Goal: Find specific page/section: Find specific page/section

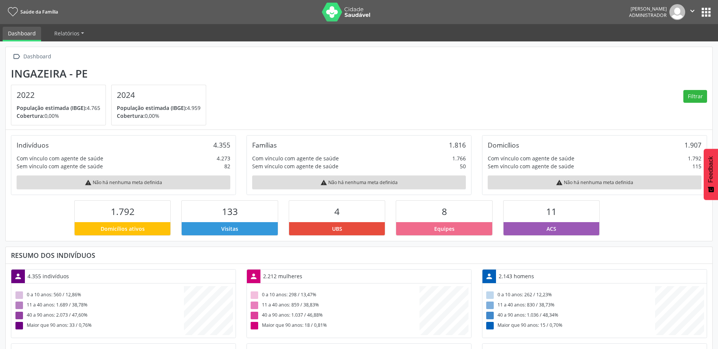
scroll to position [125, 235]
click at [711, 10] on button "apps" at bounding box center [705, 12] width 13 height 13
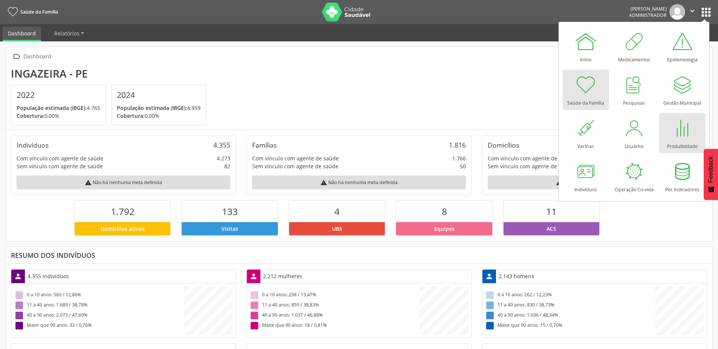
click at [675, 125] on div at bounding box center [682, 128] width 23 height 23
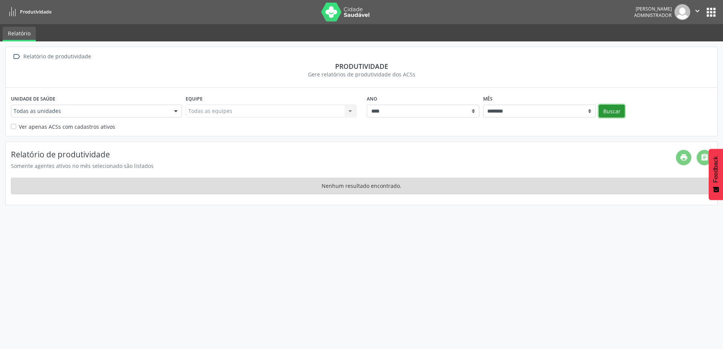
click at [606, 111] on button "Buscar" at bounding box center [612, 111] width 26 height 13
select select "**"
click at [483, 105] on select "******** ****** ***** ***** **** ***** ***** ********* *******" at bounding box center [539, 111] width 113 height 13
click at [611, 108] on button "Buscar" at bounding box center [612, 111] width 26 height 13
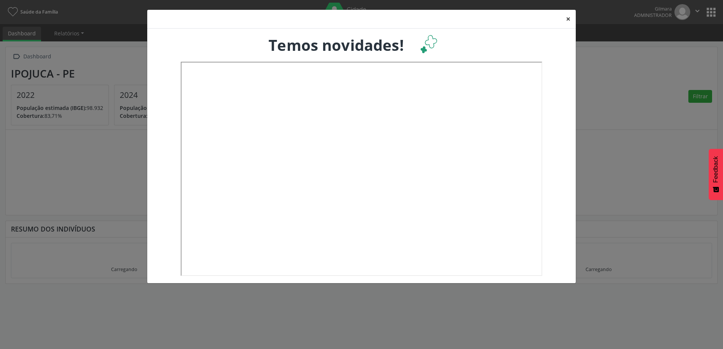
click at [567, 25] on button "×" at bounding box center [568, 19] width 15 height 18
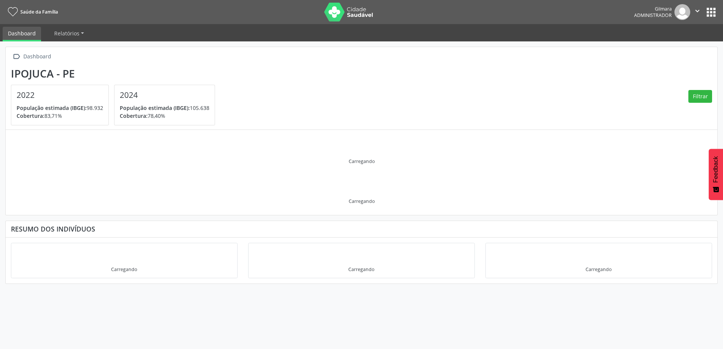
click at [713, 10] on button "apps" at bounding box center [711, 12] width 13 height 13
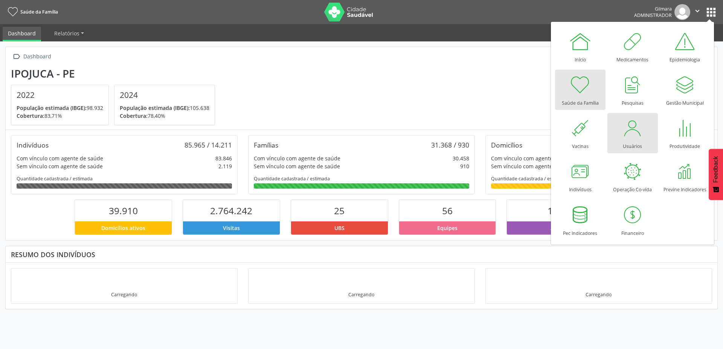
click at [632, 135] on div at bounding box center [633, 128] width 23 height 23
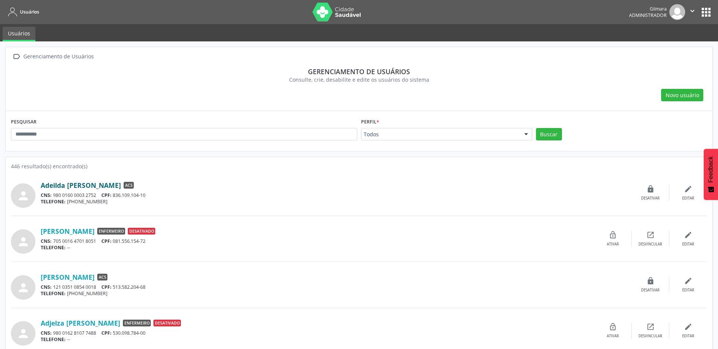
click at [101, 184] on link "Adeilda Maria da Silva" at bounding box center [81, 185] width 80 height 8
click at [121, 127] on div "PESQUISAR" at bounding box center [184, 130] width 350 height 29
click at [122, 134] on input "text" at bounding box center [184, 134] width 346 height 13
type input "******"
click at [536, 128] on button "Buscar" at bounding box center [549, 134] width 26 height 13
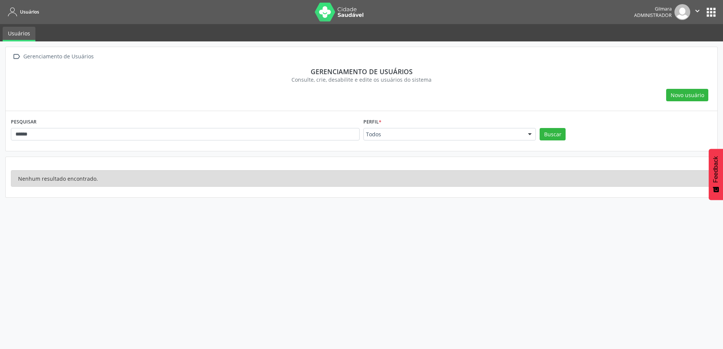
drag, startPoint x: 250, startPoint y: 81, endPoint x: 242, endPoint y: 76, distance: 9.0
click at [249, 81] on div "Consulte, crie, desabilite e edite os usuários do sistema" at bounding box center [361, 80] width 691 height 8
click at [698, 11] on icon "" at bounding box center [697, 11] width 8 height 8
click at [669, 44] on link "Sair" at bounding box center [678, 46] width 52 height 11
